Goal: Transaction & Acquisition: Obtain resource

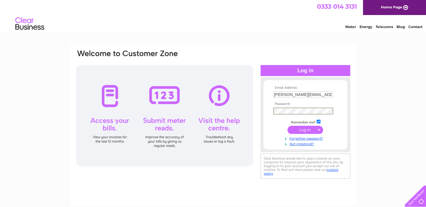
click at [312, 129] on input "submit" at bounding box center [306, 130] width 36 height 8
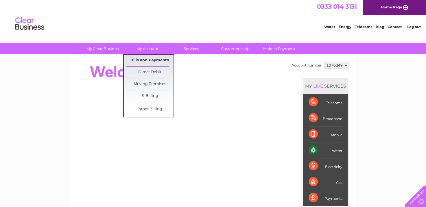
click at [149, 58] on link "Bills and Payments" at bounding box center [150, 61] width 48 height 12
click at [150, 60] on link "Bills and Payments" at bounding box center [150, 61] width 48 height 12
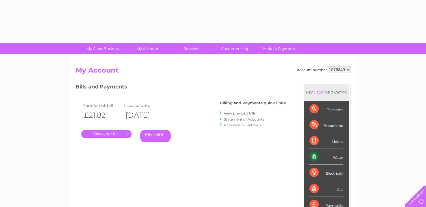
click at [107, 133] on link "." at bounding box center [106, 134] width 50 height 8
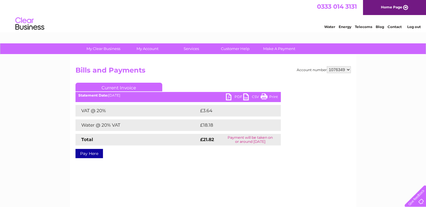
click at [234, 96] on link "PDF" at bounding box center [234, 98] width 17 height 8
